Goal: Information Seeking & Learning: Learn about a topic

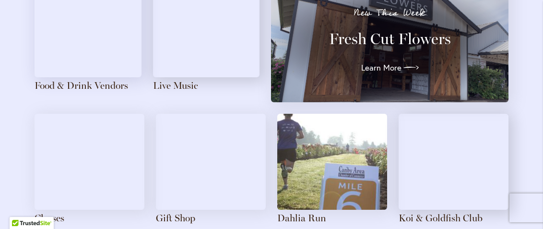
scroll to position [1074, 0]
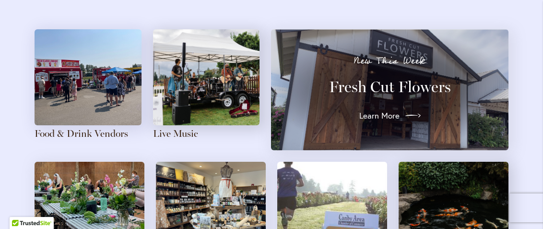
click at [389, 113] on span "Learn More" at bounding box center [379, 116] width 40 height 12
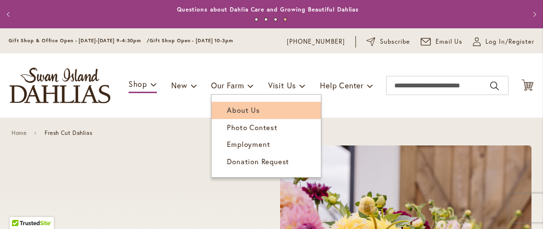
click at [231, 108] on span "About Us" at bounding box center [243, 110] width 33 height 10
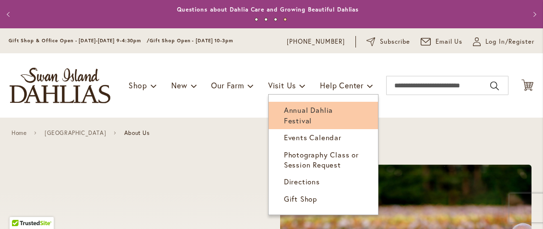
click at [291, 107] on span "Annual Dahlia Festival" at bounding box center [308, 115] width 49 height 20
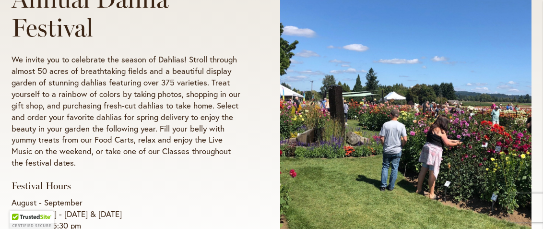
scroll to position [240, 0]
